Goal: Task Accomplishment & Management: Manage account settings

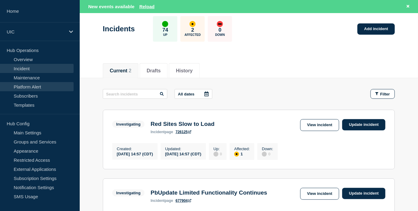
scroll to position [30, 0]
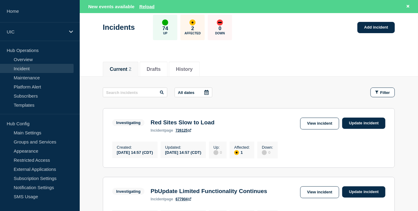
click at [44, 71] on link "Incident" at bounding box center [37, 68] width 74 height 9
click at [22, 69] on link "Incident" at bounding box center [37, 68] width 74 height 9
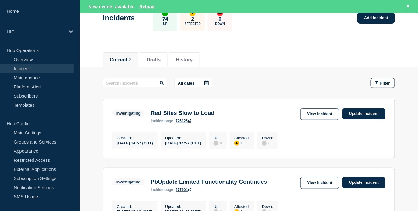
scroll to position [51, 0]
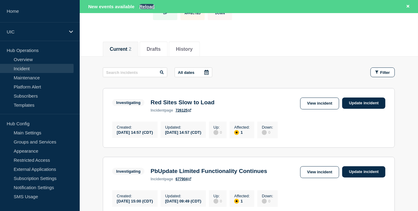
click at [145, 7] on button "Reload" at bounding box center [146, 6] width 15 height 5
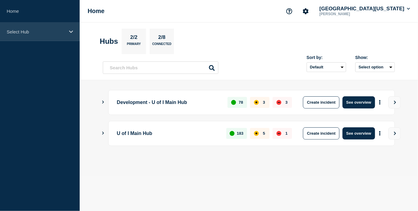
click at [23, 40] on div "Select Hub" at bounding box center [40, 32] width 80 height 19
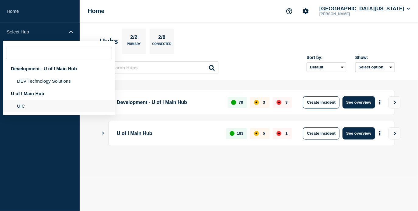
click at [23, 112] on li "UIC" at bounding box center [59, 106] width 112 height 12
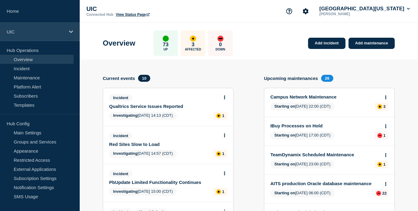
click at [33, 33] on p "UIC" at bounding box center [36, 31] width 58 height 5
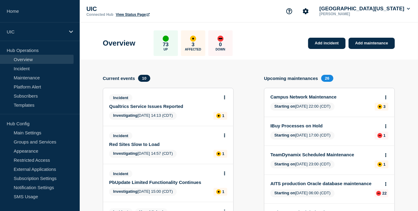
click at [162, 109] on link "Qualtrics Service Issues Reported" at bounding box center [164, 106] width 110 height 5
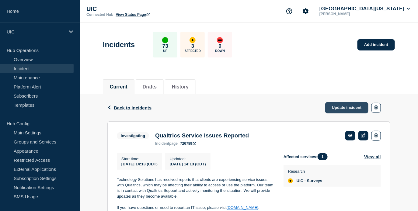
click at [347, 109] on link "Update incident" at bounding box center [347, 107] width 43 height 11
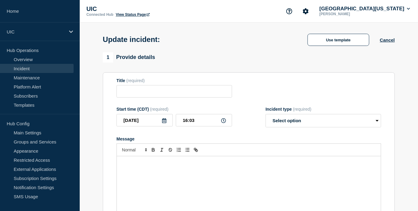
type input "Qualtrics Service Issues Reported"
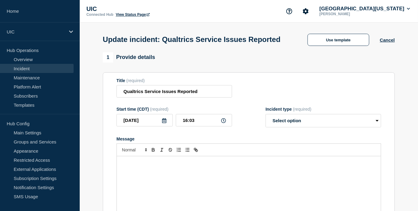
click at [390, 36] on div "Use template Cancel" at bounding box center [346, 39] width 98 height 13
click at [390, 40] on button "Cancel" at bounding box center [387, 39] width 15 height 5
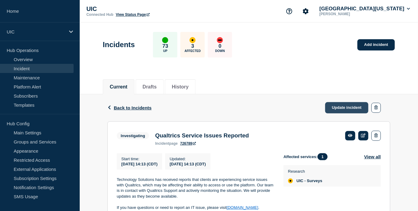
click at [345, 107] on link "Update incident" at bounding box center [347, 107] width 43 height 11
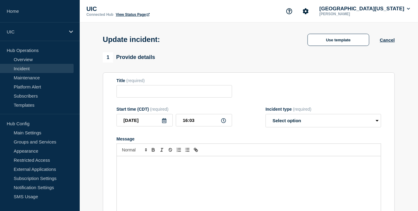
type input "Qualtrics Service Issues Reported"
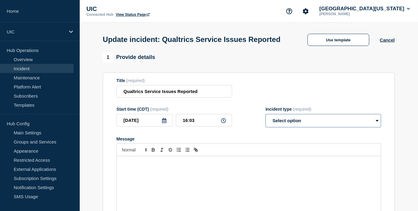
click at [303, 118] on select "Select option Investigating Identified Monitoring Resolved" at bounding box center [324, 120] width 116 height 13
select select "resolved"
click at [185, 93] on input "Qualtrics Service Issues Reported" at bounding box center [175, 91] width 116 height 12
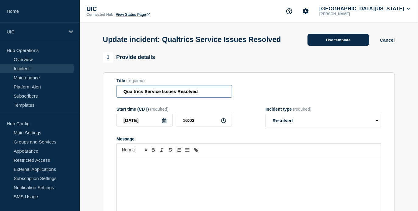
type input "Qualtrics Service Issues Resolved"
click at [326, 36] on button "Use template" at bounding box center [339, 40] width 62 height 12
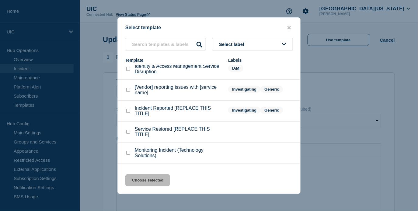
scroll to position [9, 0]
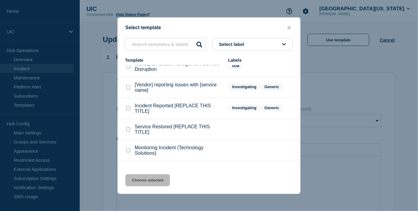
click at [130, 133] on div at bounding box center [128, 130] width 6 height 6
click at [129, 132] on checkbox"] "Service Restored [REPLACE THIS TITLE] checkbox" at bounding box center [128, 130] width 4 height 4
checkbox checkbox"] "true"
click at [143, 178] on button "Choose selected" at bounding box center [147, 181] width 45 height 12
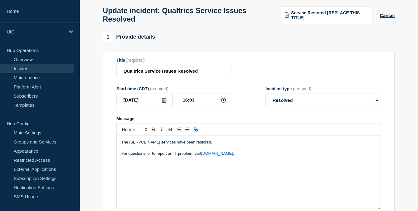
scroll to position [38, 0]
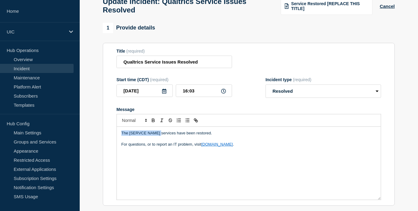
drag, startPoint x: 161, startPoint y: 141, endPoint x: 108, endPoint y: 141, distance: 53.0
click at [108, 141] on section "Title (required) Qualtrics Service Issues Resolved Start time (CDT) (required) …" at bounding box center [249, 125] width 292 height 164
click at [127, 136] on p "QUaltrics services have been restored." at bounding box center [249, 133] width 255 height 5
click at [138, 136] on p "Qualtrics services have been restored." at bounding box center [249, 133] width 255 height 5
click at [151, 136] on p "Qualtrics services have been restored." at bounding box center [249, 133] width 255 height 5
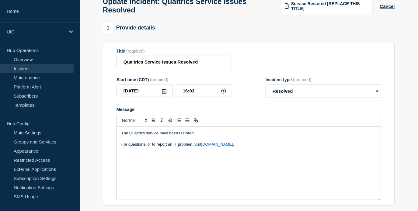
click at [139, 147] on p "For questions, or to report an IT problem, visit [DOMAIN_NAME] ." at bounding box center [249, 144] width 255 height 5
click at [165, 142] on p "Message" at bounding box center [249, 138] width 255 height 5
click at [165, 136] on p "The Qualtrics service have been restored." at bounding box center [249, 133] width 255 height 5
click at [166, 136] on p "The Qualtrics service have been restored." at bounding box center [249, 133] width 255 height 5
click at [120, 152] on div "The Qualtrics service has been restored. For questions or to report an IT probl…" at bounding box center [249, 163] width 264 height 73
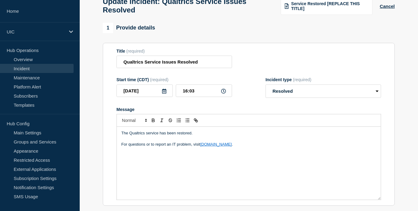
click at [139, 136] on p "The Qualtrics service has been restored." at bounding box center [249, 133] width 255 height 5
click at [200, 96] on input "16:03" at bounding box center [204, 91] width 56 height 12
drag, startPoint x: 198, startPoint y: 98, endPoint x: 172, endPoint y: 97, distance: 25.6
click at [172, 97] on div "[DATE] 16:03" at bounding box center [175, 91] width 116 height 12
type input "15:34"
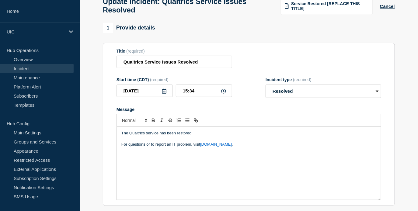
click at [122, 147] on p "For questions or to report an IT problem, visit [DOMAIN_NAME] ." at bounding box center [249, 144] width 255 height 5
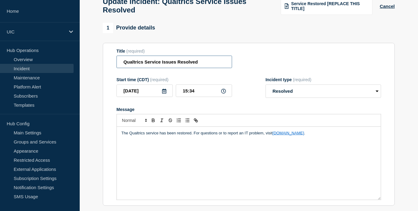
click at [167, 67] on input "Qualtrics Service Issues Resolved" at bounding box center [175, 62] width 116 height 12
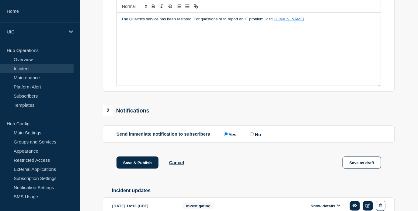
scroll to position [193, 0]
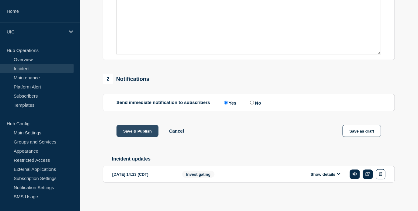
click at [139, 131] on button "Save & Publish" at bounding box center [138, 131] width 42 height 12
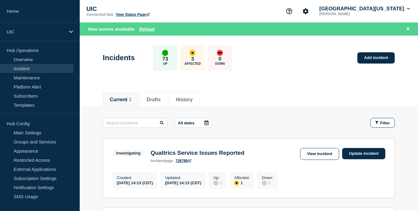
scroll to position [206, 0]
